Goal: Check status

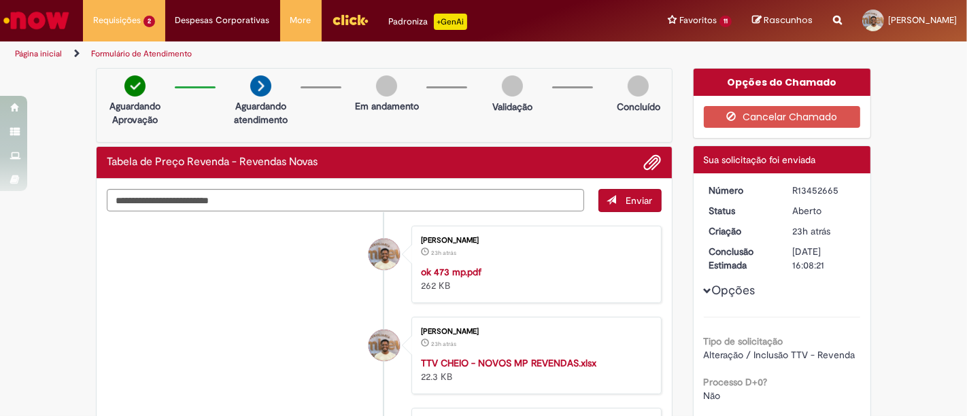
click at [507, 365] on strong "TTV CHEIO - NOVOS MP REVENDAS.xlsx" at bounding box center [508, 363] width 175 height 12
